Goal: Transaction & Acquisition: Purchase product/service

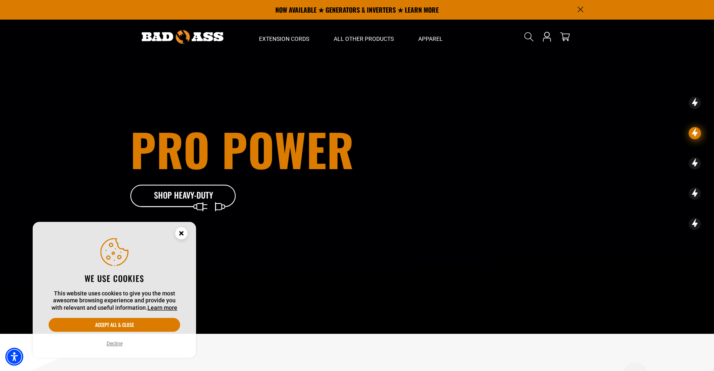
click at [181, 234] on circle "Close this option" at bounding box center [181, 233] width 12 height 12
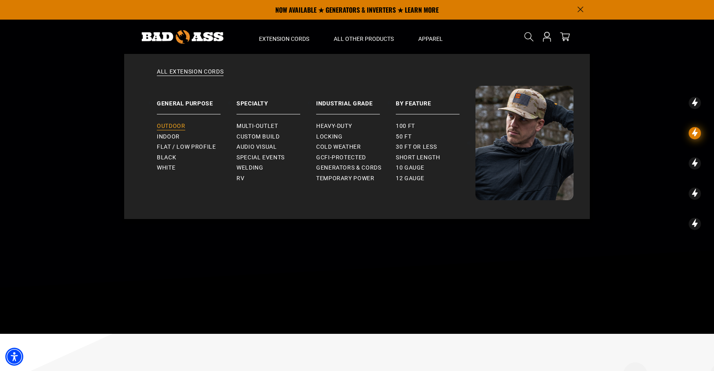
click at [172, 125] on span "Outdoor" at bounding box center [171, 126] width 28 height 7
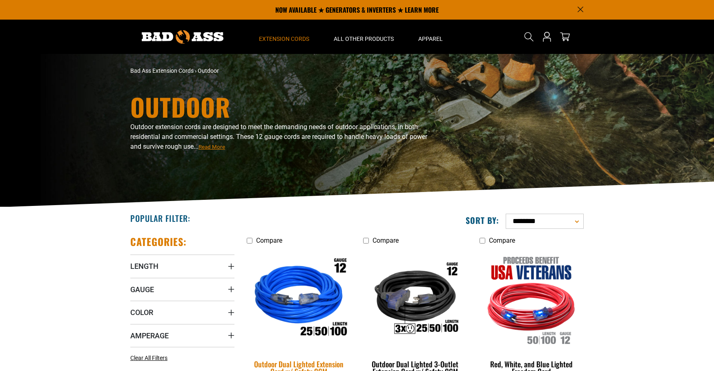
click at [306, 286] on img at bounding box center [299, 299] width 114 height 105
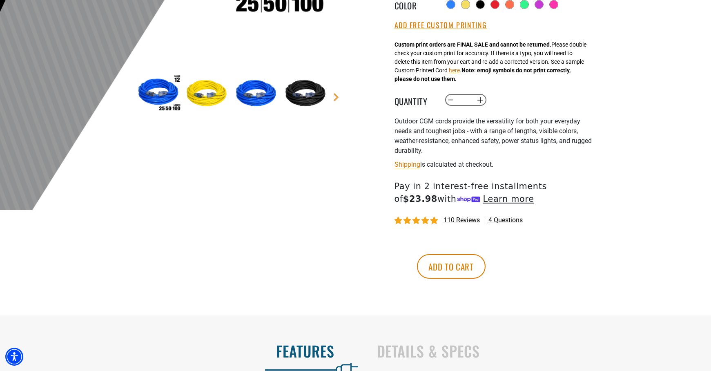
scroll to position [293, 0]
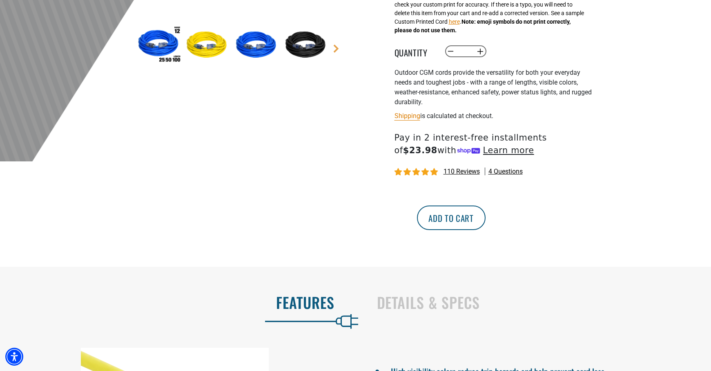
click at [486, 218] on button "Add to cart" at bounding box center [451, 217] width 69 height 25
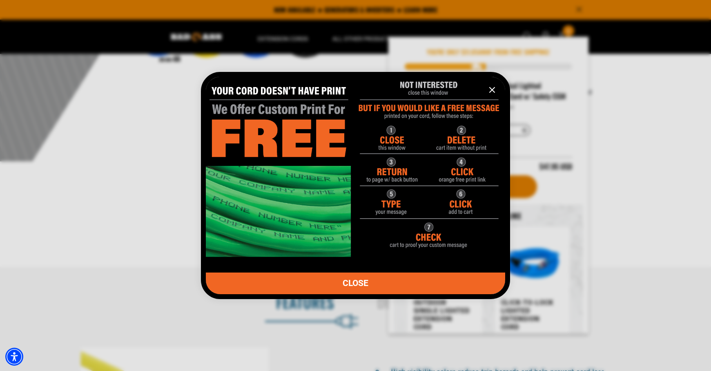
click at [525, 193] on div at bounding box center [355, 185] width 711 height 371
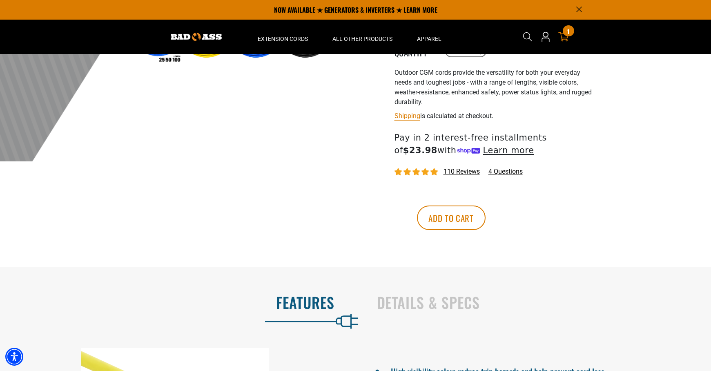
click at [561, 36] on icon "cart" at bounding box center [563, 36] width 11 height 11
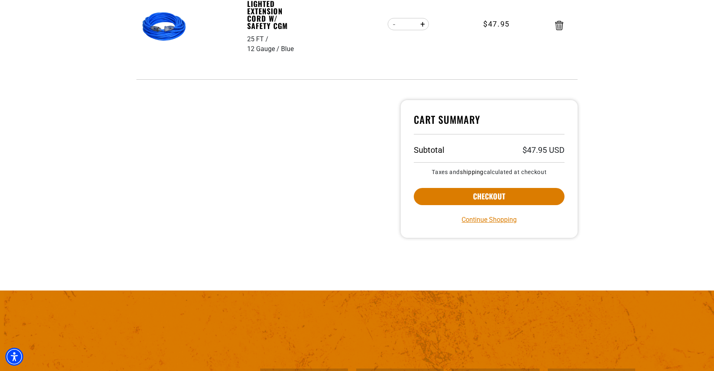
scroll to position [213, 0]
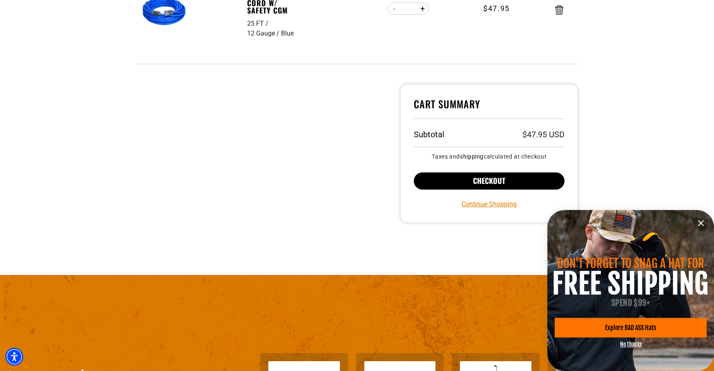
click at [458, 179] on button "Checkout" at bounding box center [489, 180] width 151 height 17
